Goal: Connect with others: Connect with others

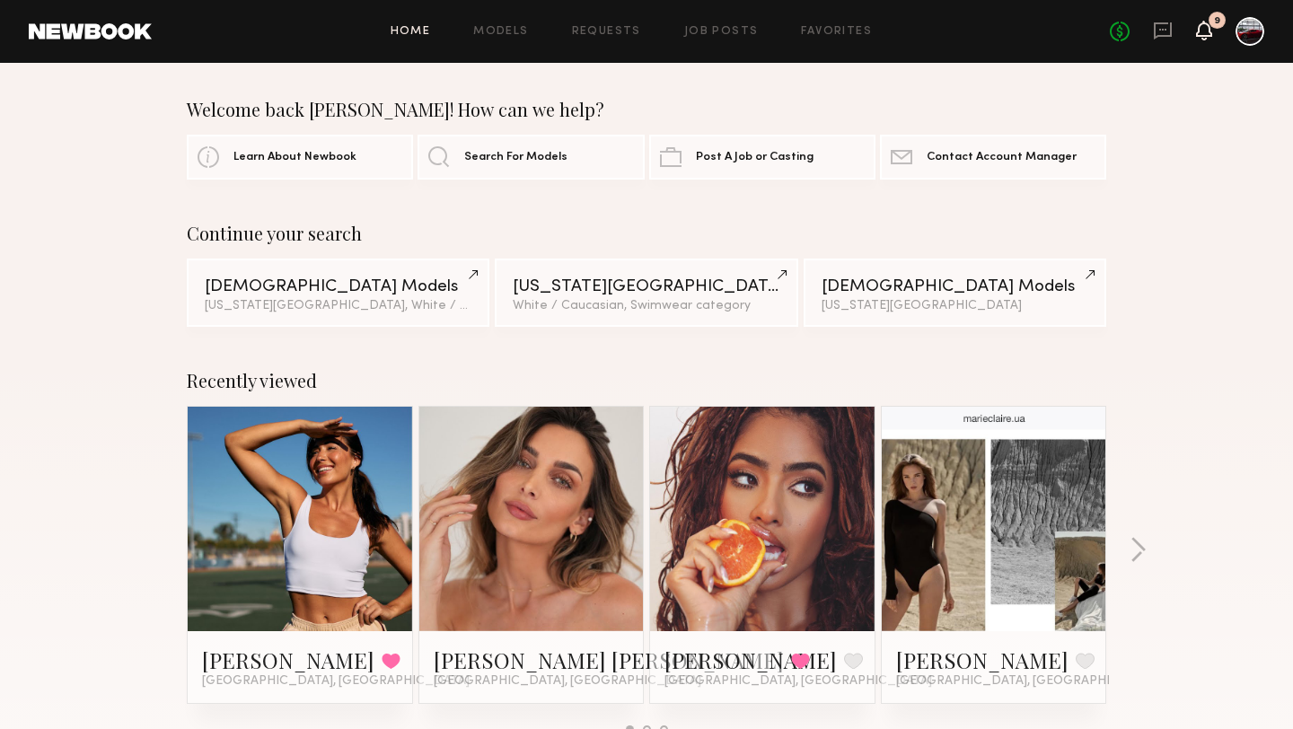
click at [1201, 31] on icon at bounding box center [1204, 29] width 14 height 13
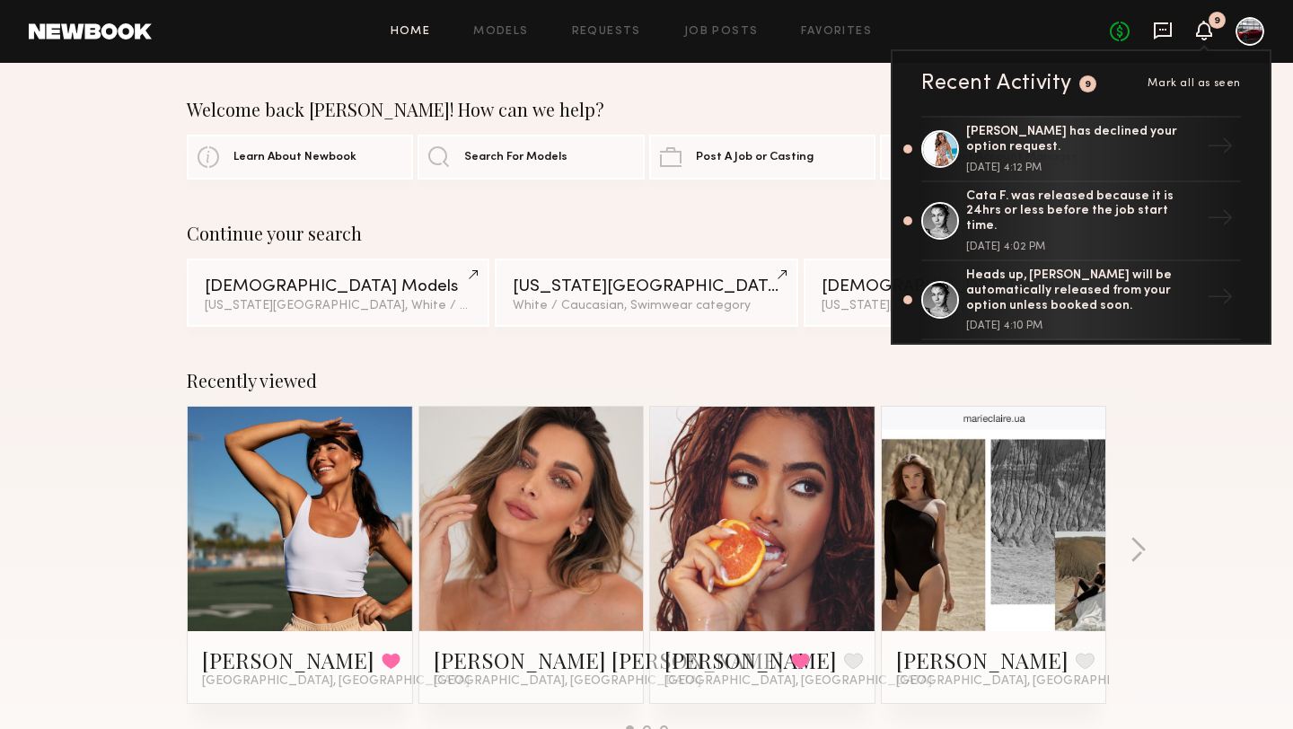
click at [1158, 28] on icon at bounding box center [1163, 31] width 20 height 20
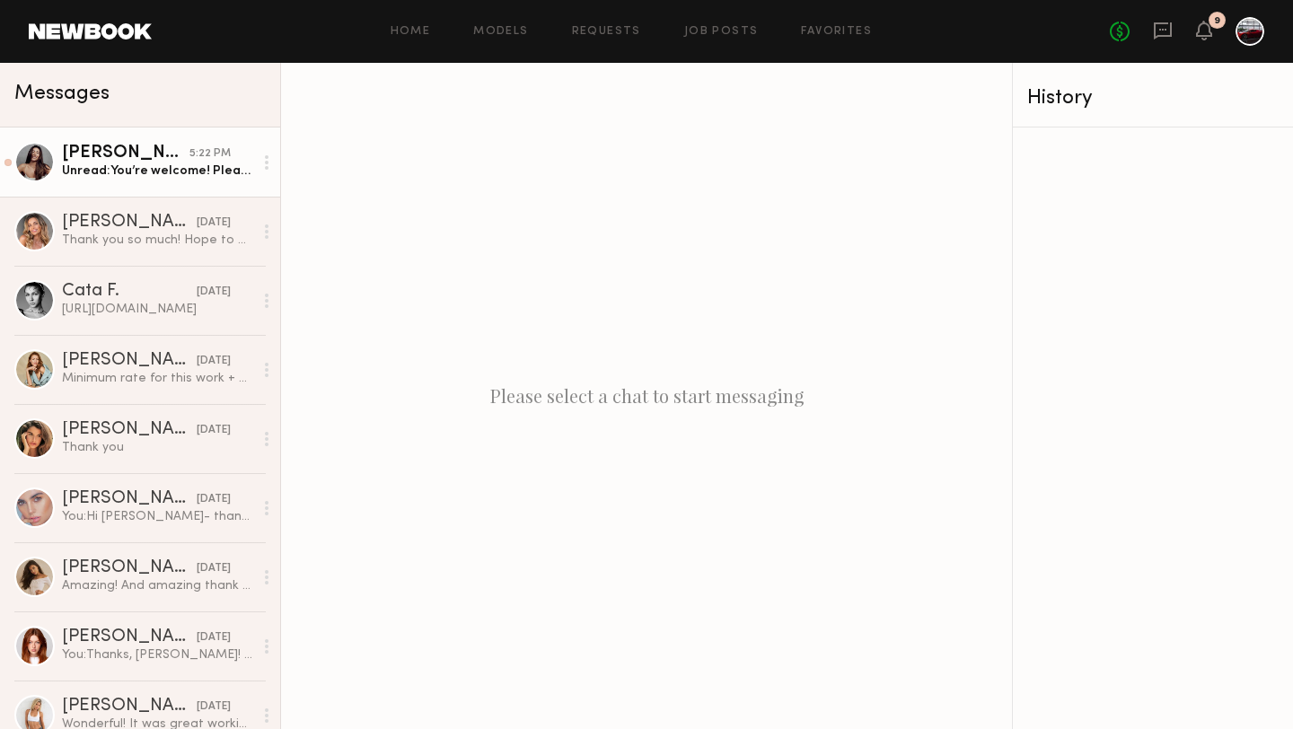
click at [180, 162] on div "Elke K." at bounding box center [125, 154] width 127 height 18
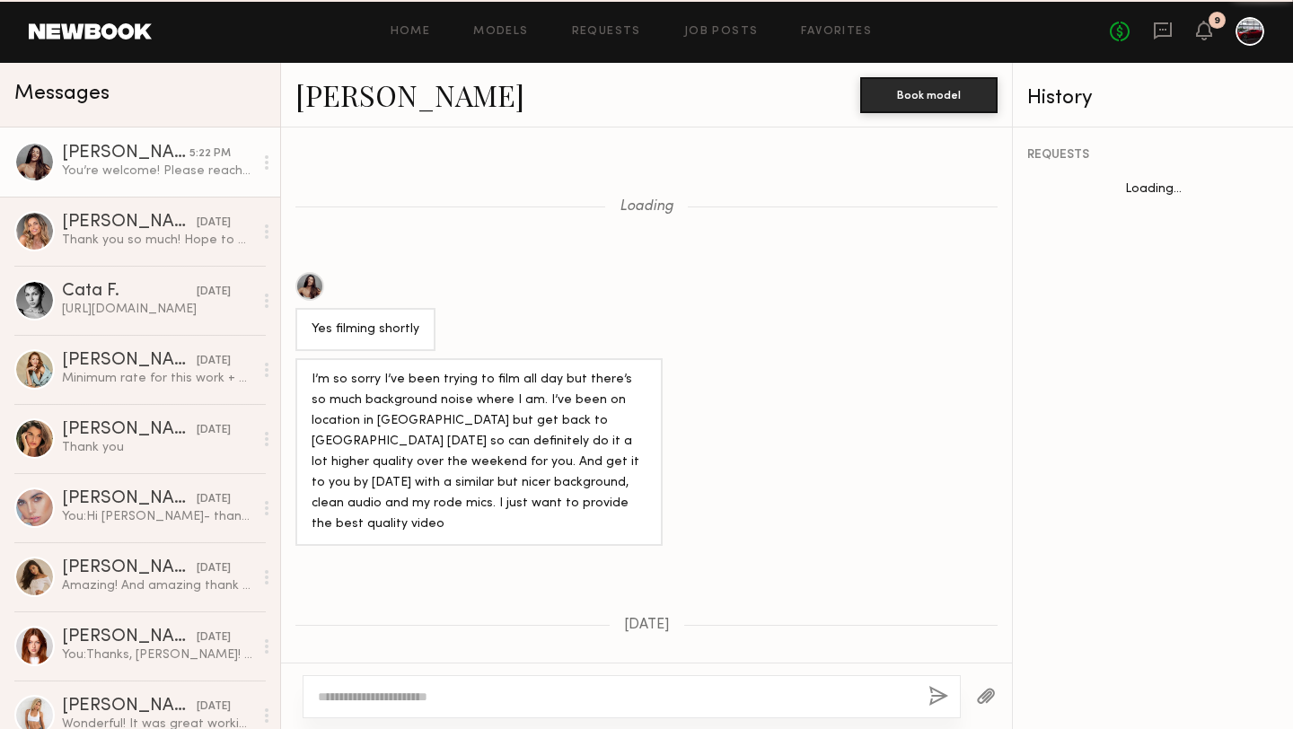
scroll to position [948, 0]
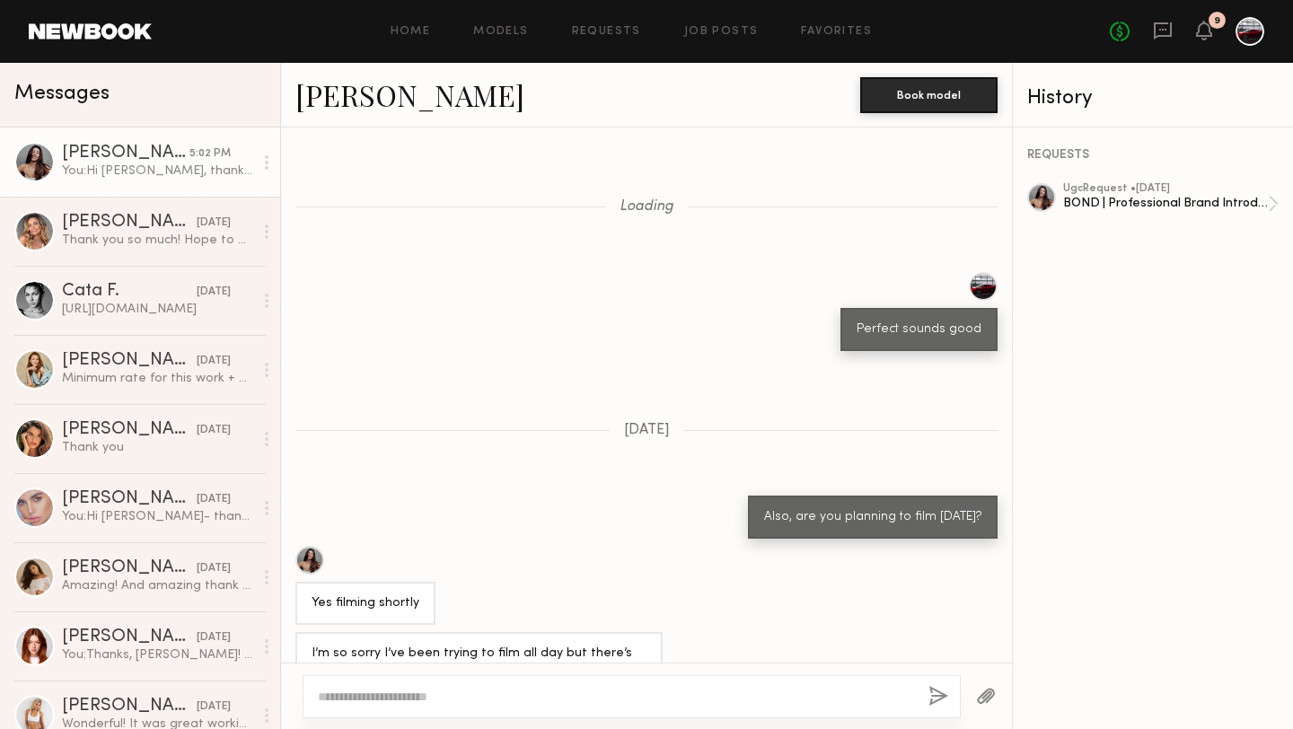
scroll to position [1266, 0]
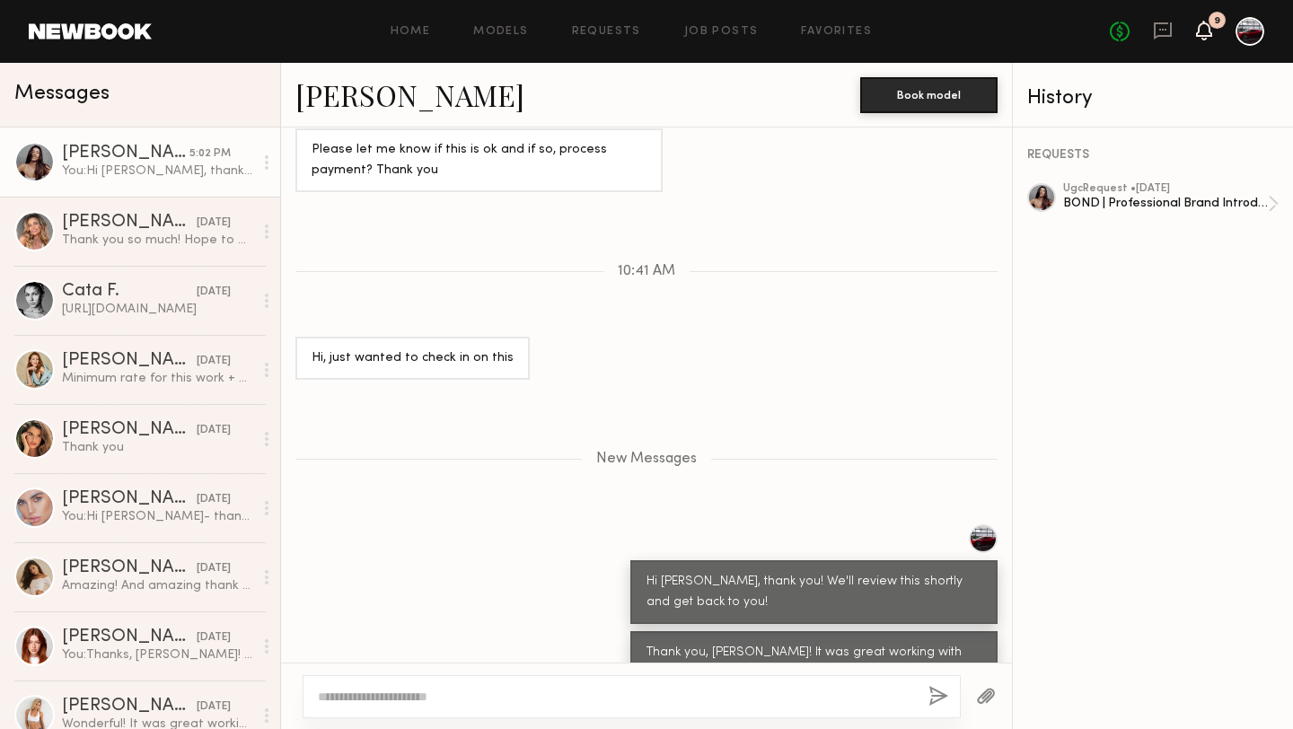
click at [1203, 32] on icon at bounding box center [1204, 29] width 14 height 13
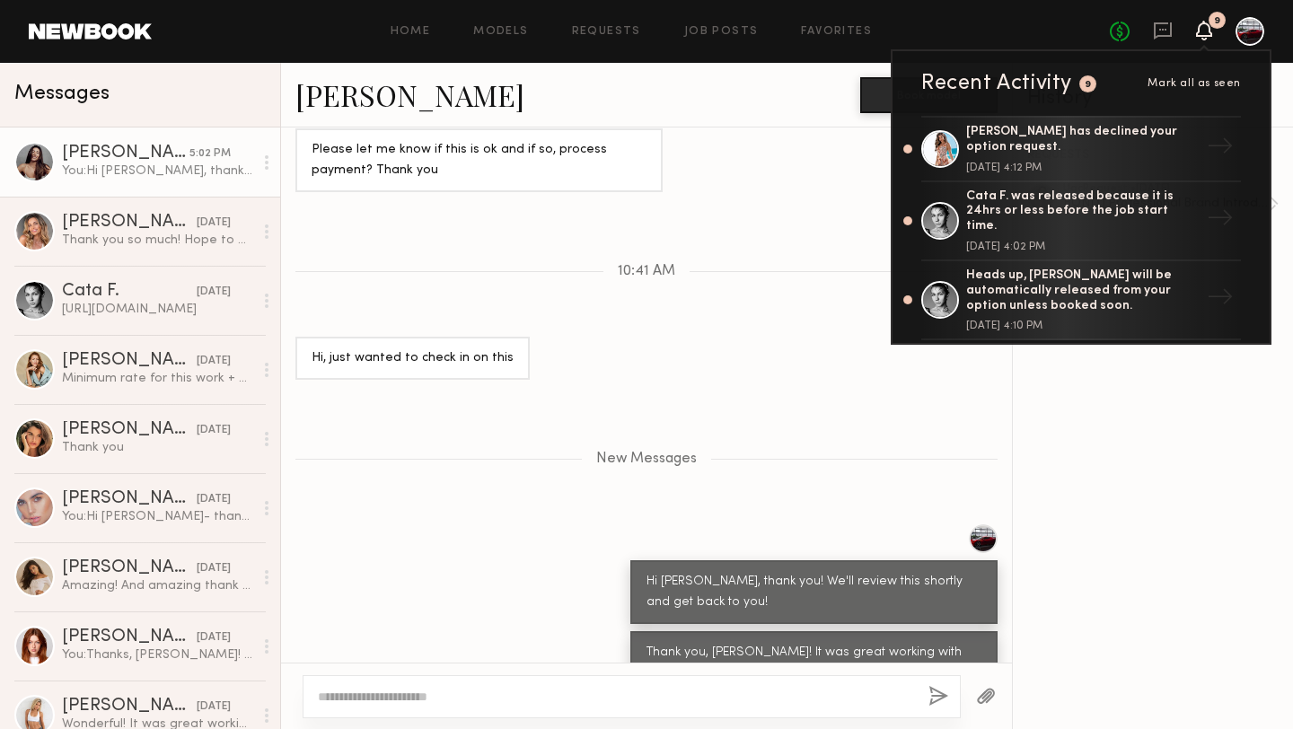
click at [723, 65] on div "[PERSON_NAME] Book model" at bounding box center [646, 95] width 731 height 65
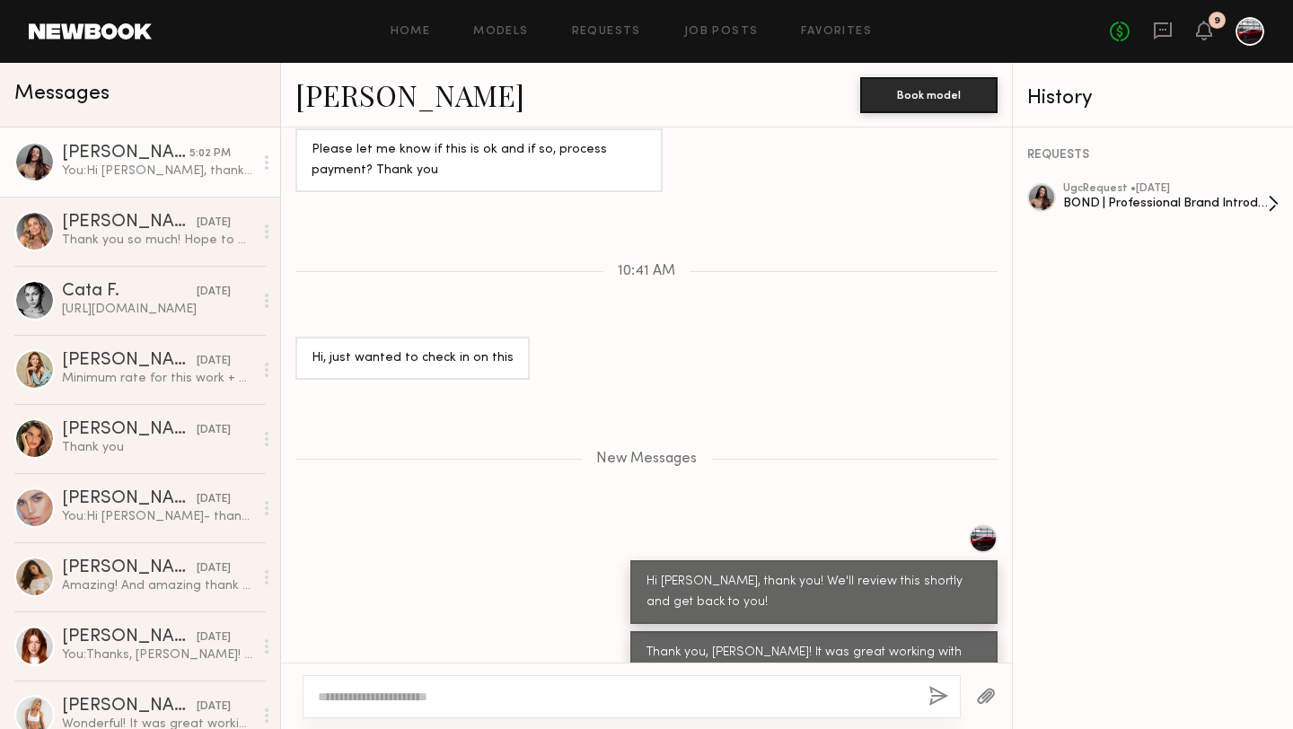
click at [1118, 195] on div "BOND | Professional Brand Introduction Video" at bounding box center [1165, 203] width 205 height 17
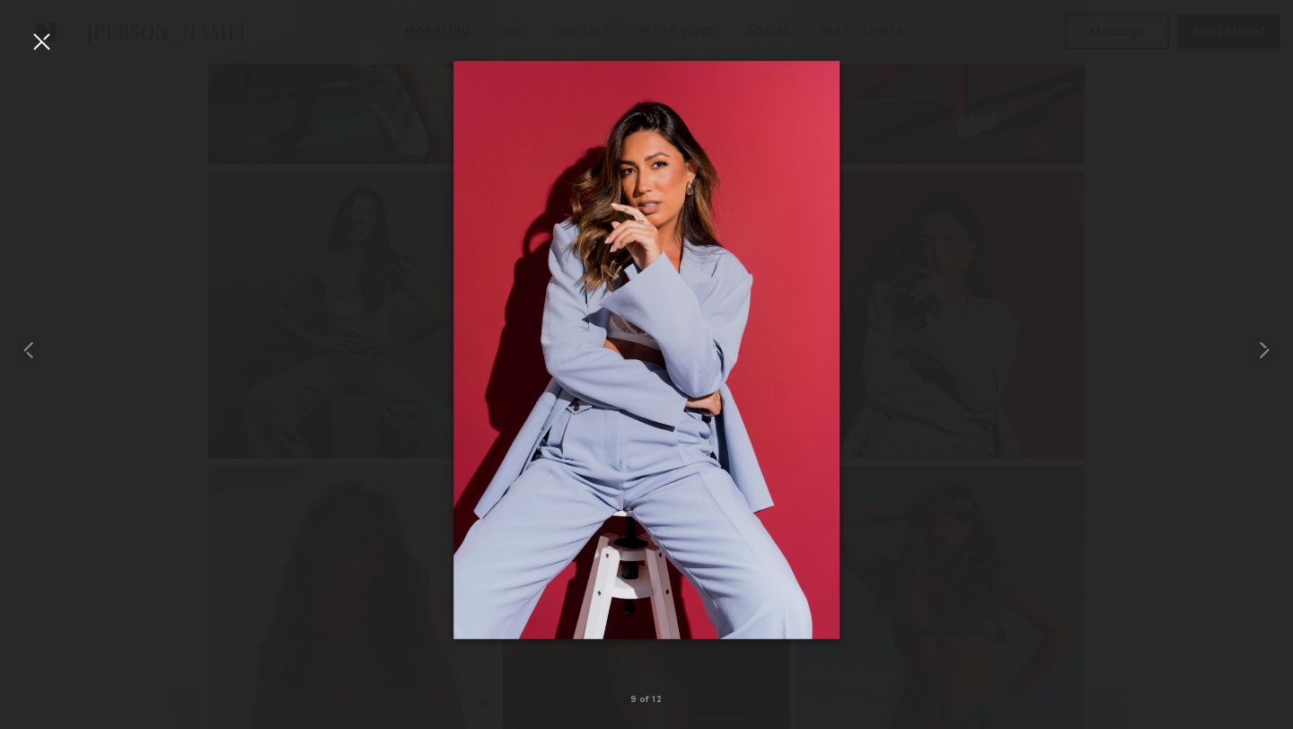
scroll to position [948, 0]
click at [38, 39] on div at bounding box center [41, 41] width 29 height 29
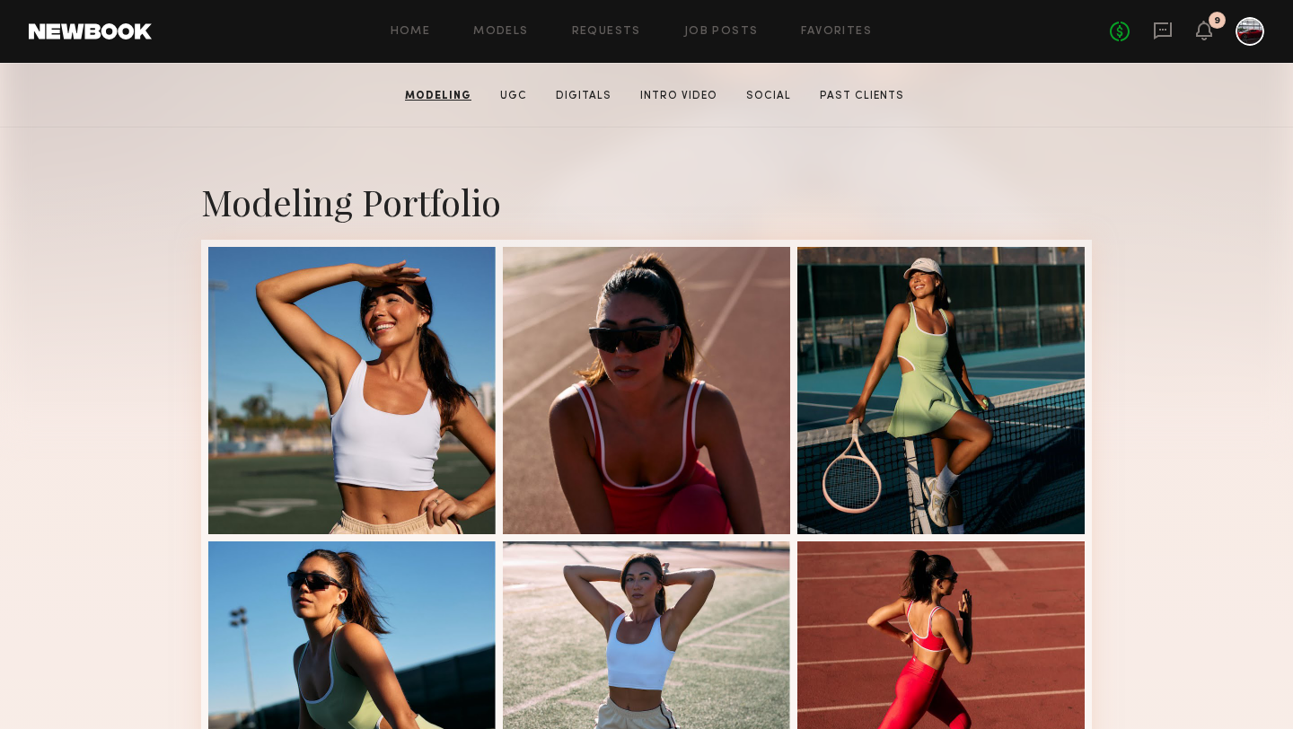
scroll to position [0, 0]
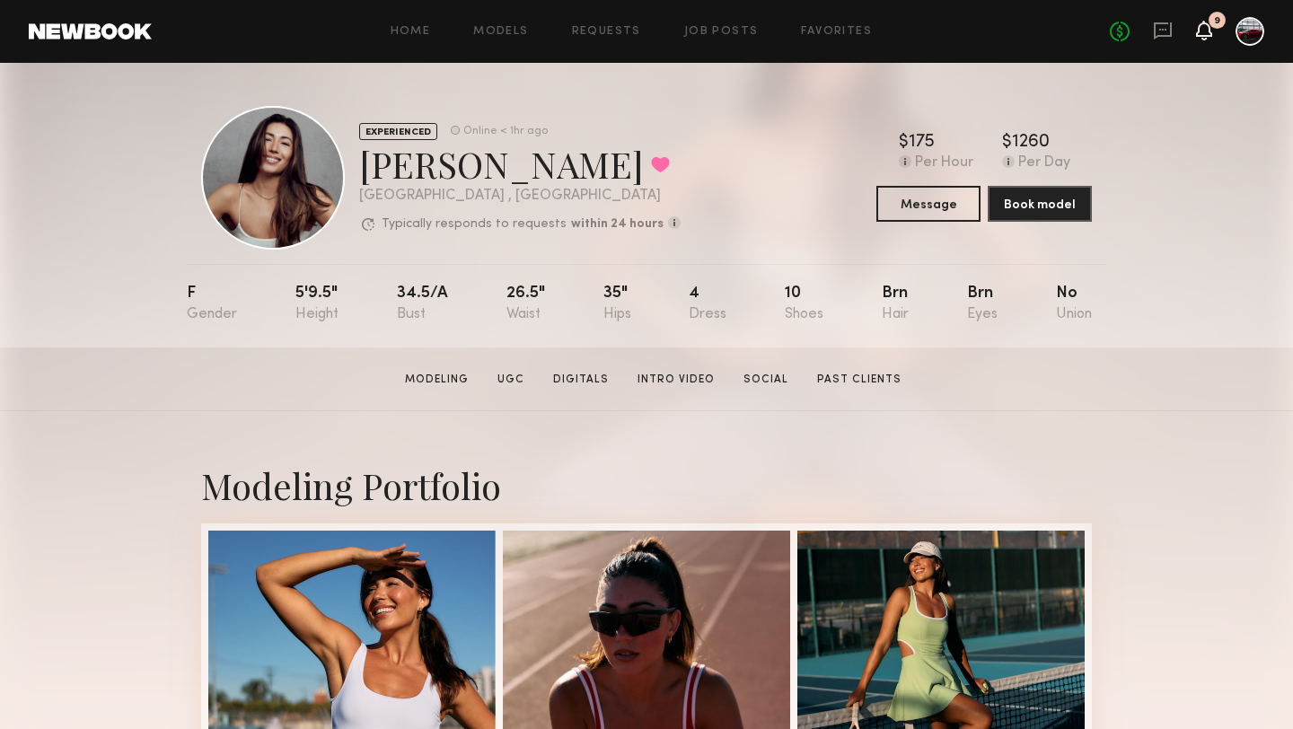
click at [1197, 34] on icon at bounding box center [1204, 29] width 14 height 13
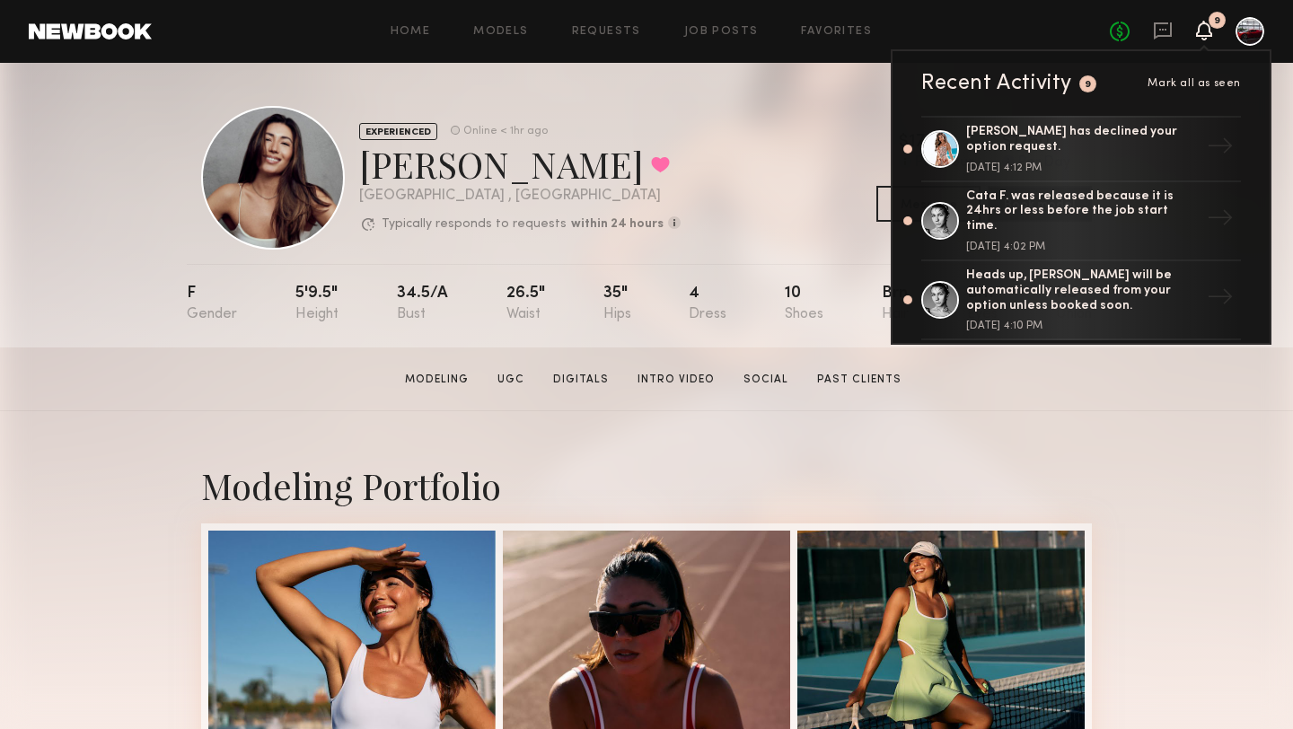
click at [750, 95] on nb-model-profile-header "EXPERIENCED Online < 1hr ago Elke K. Favorited Los Angeles , CA Typically respo…" at bounding box center [646, 156] width 919 height 187
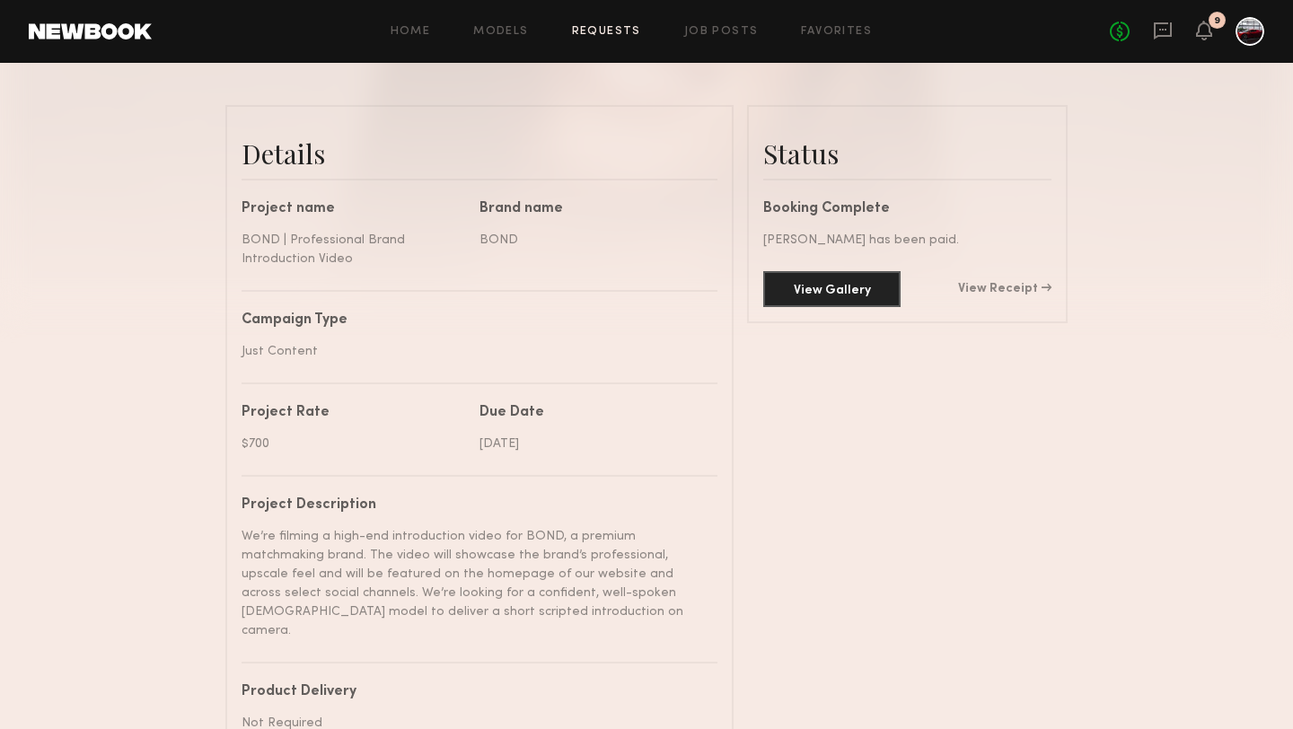
scroll to position [411, 0]
